Goal: Information Seeking & Learning: Understand process/instructions

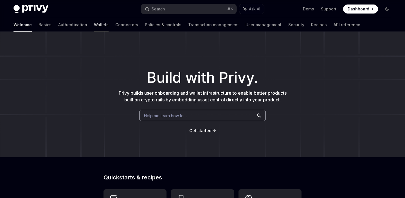
click at [94, 24] on link "Wallets" at bounding box center [101, 24] width 15 height 13
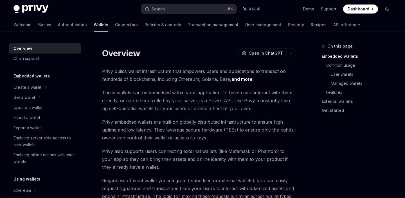
scroll to position [5, 0]
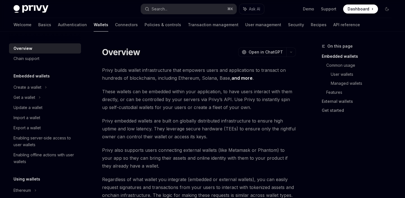
click at [242, 78] on link "and more" at bounding box center [241, 78] width 21 height 6
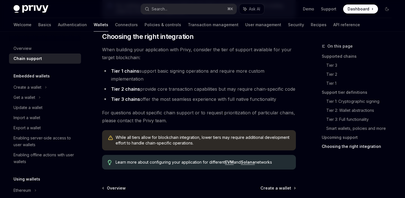
scroll to position [768, 0]
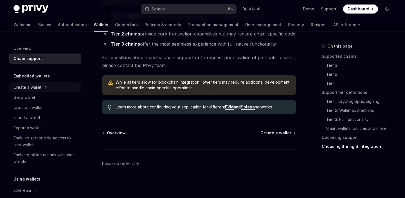
click at [35, 88] on div "Create a wallet" at bounding box center [27, 87] width 28 height 7
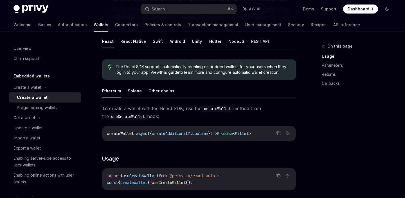
scroll to position [117, 0]
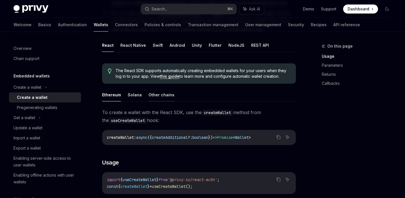
click at [163, 96] on button "Other chains" at bounding box center [161, 94] width 26 height 13
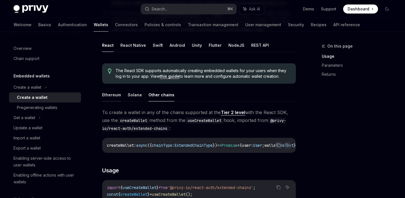
click at [108, 93] on button "Ethereum" at bounding box center [111, 94] width 19 height 13
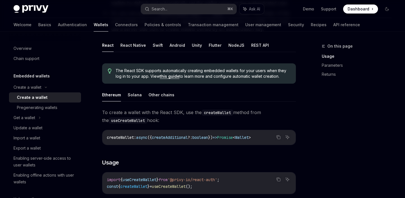
type textarea "*"
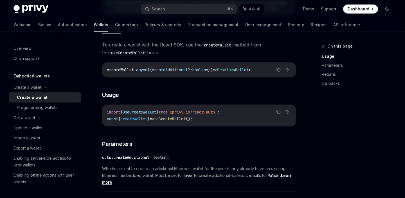
scroll to position [184, 0]
click at [302, 156] on div "On this page Usage Parameters Returns Callbacks Create a wallet Create a wallet…" at bounding box center [202, 176] width 387 height 656
click at [384, 64] on link "Parameters" at bounding box center [359, 65] width 74 height 9
